Goal: Find specific page/section: Find specific page/section

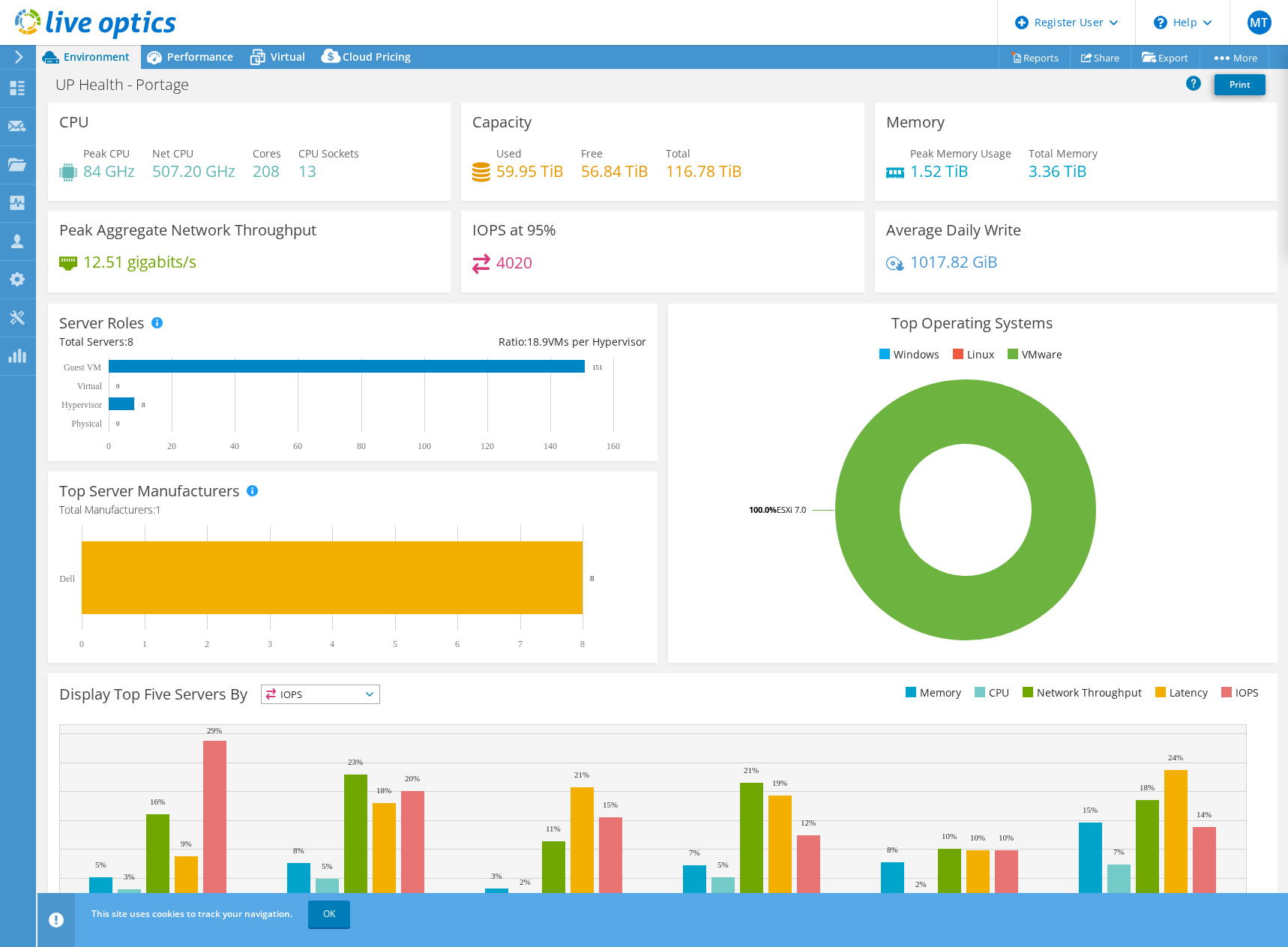
select select "USD"
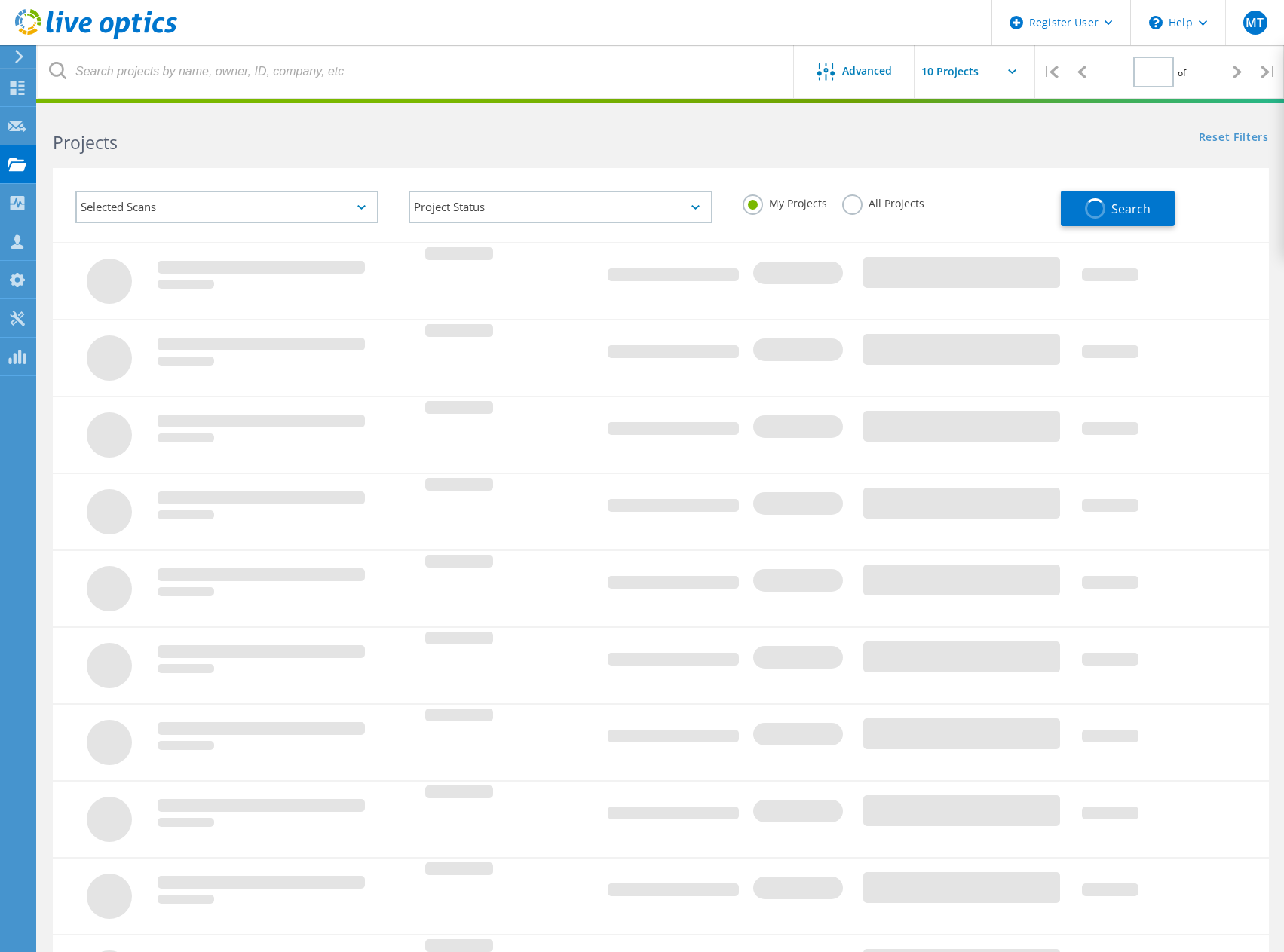
type input "14"
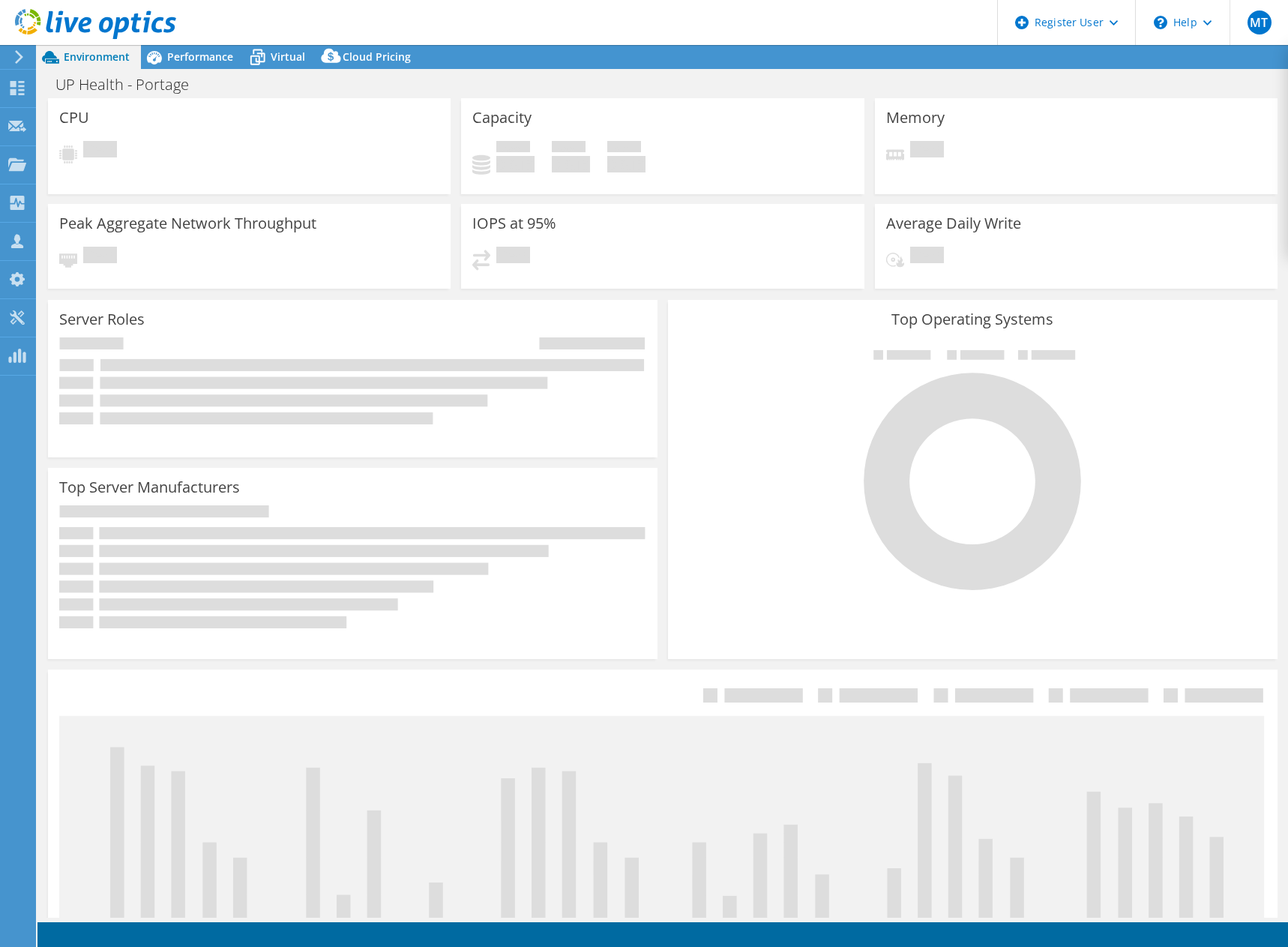
select select "USD"
